Goal: Check status: Check status

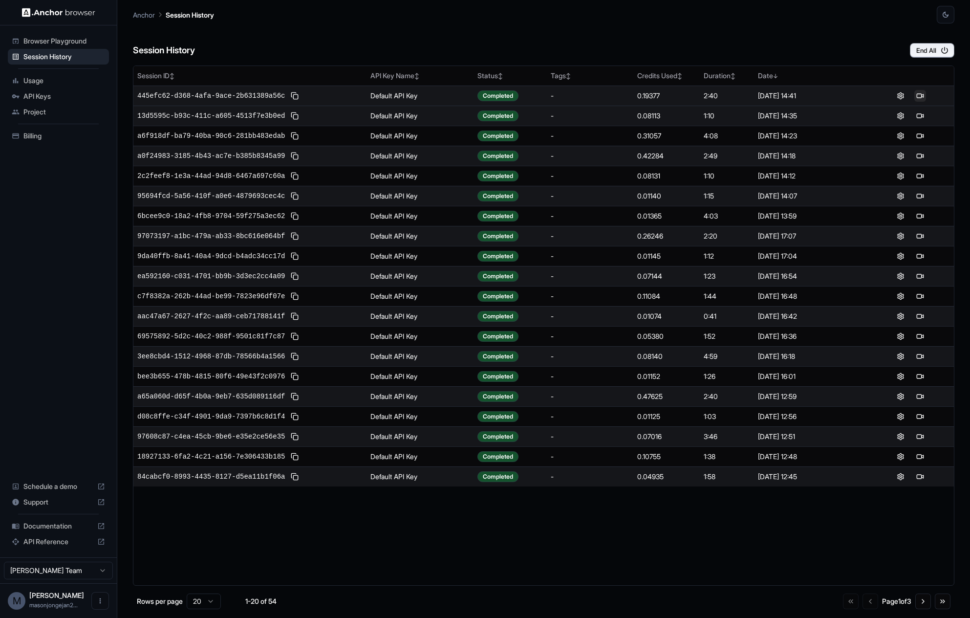
click at [920, 97] on button at bounding box center [920, 96] width 12 height 12
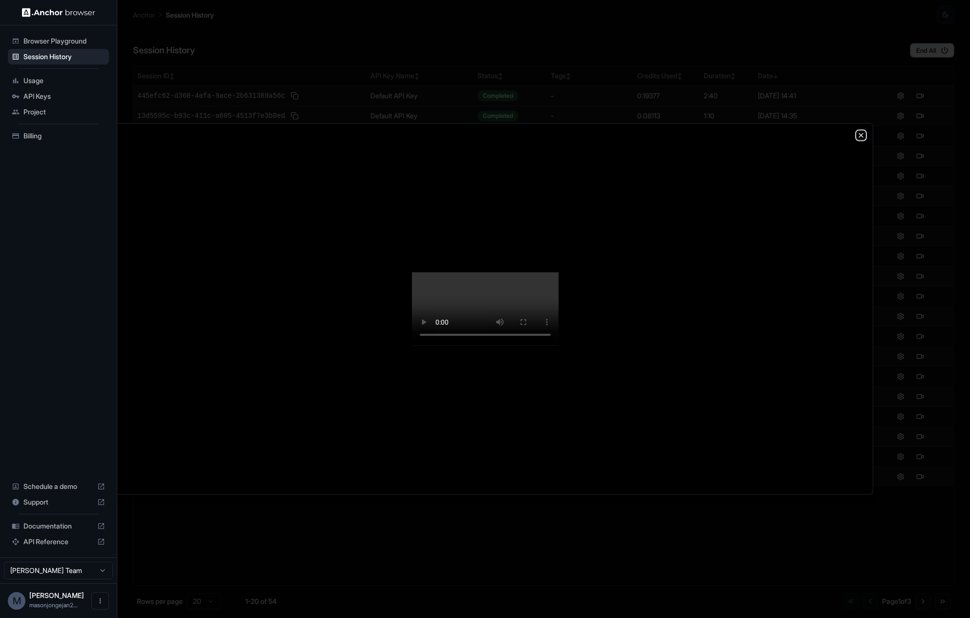
click at [857, 131] on icon "button" at bounding box center [861, 135] width 8 height 8
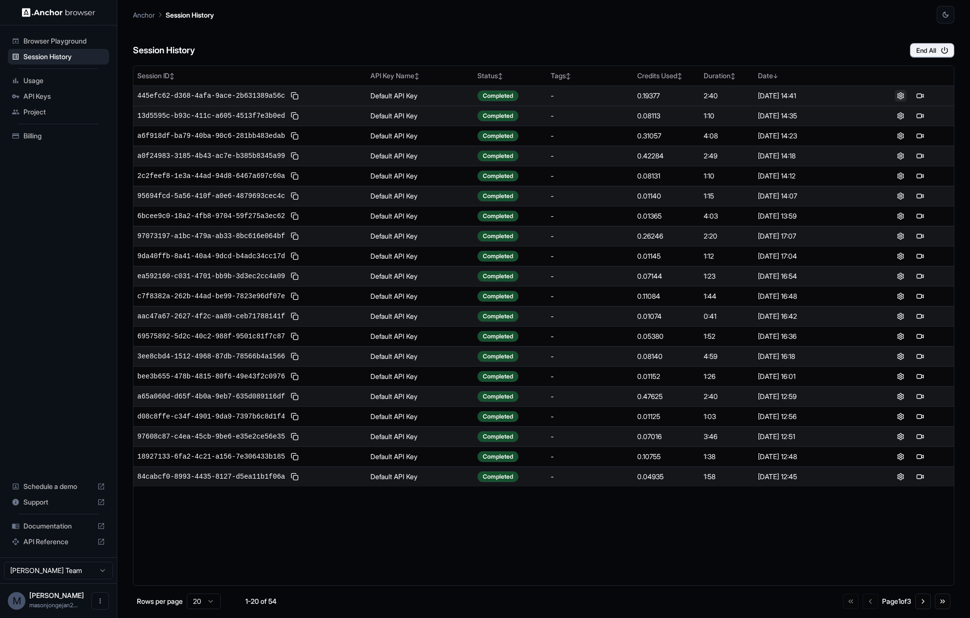
click at [900, 94] on button at bounding box center [901, 96] width 12 height 12
click at [919, 95] on button at bounding box center [920, 96] width 12 height 12
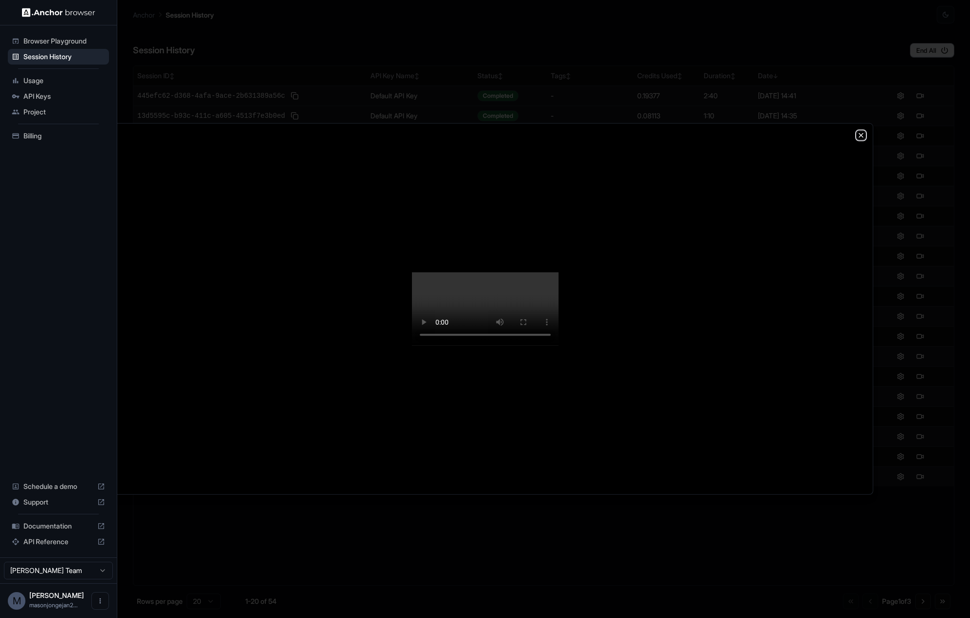
click at [860, 131] on icon "button" at bounding box center [861, 135] width 8 height 8
